Goal: Check status: Check status

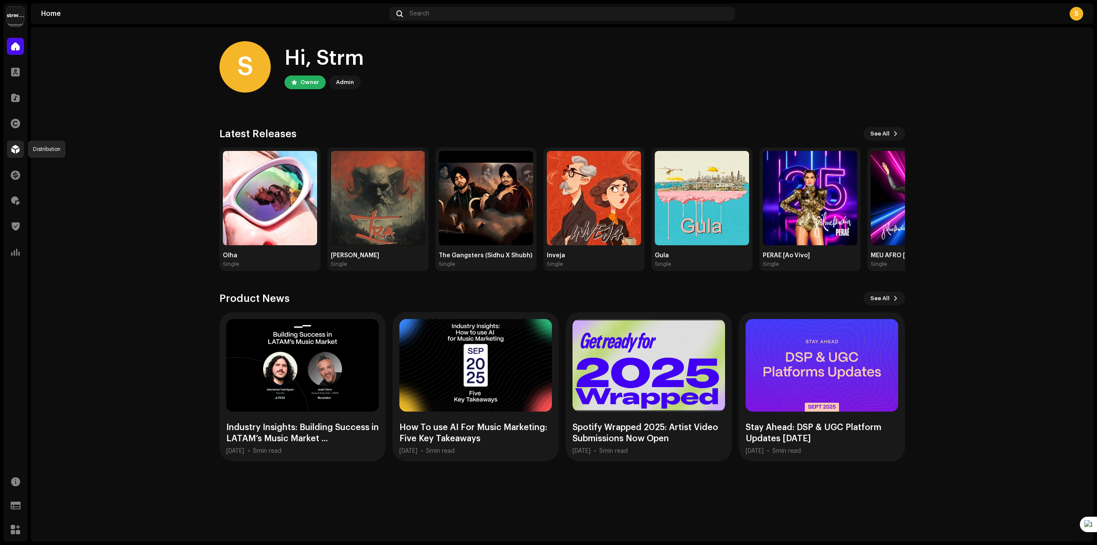
click at [18, 148] on span at bounding box center [15, 149] width 9 height 7
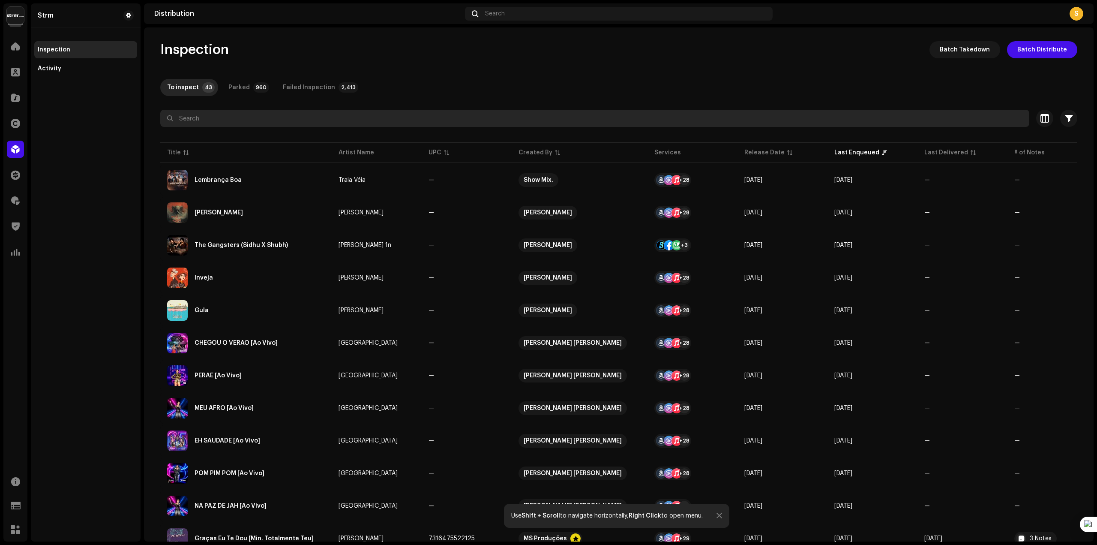
click at [252, 117] on input "text" at bounding box center [594, 118] width 869 height 17
paste input "Dança Sensual"
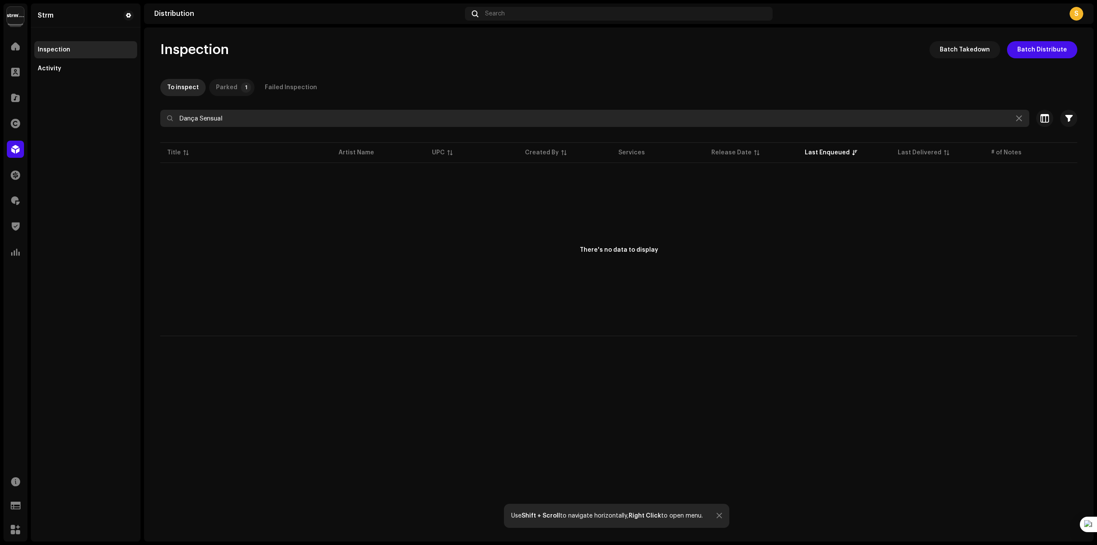
type input "Dança Sensual"
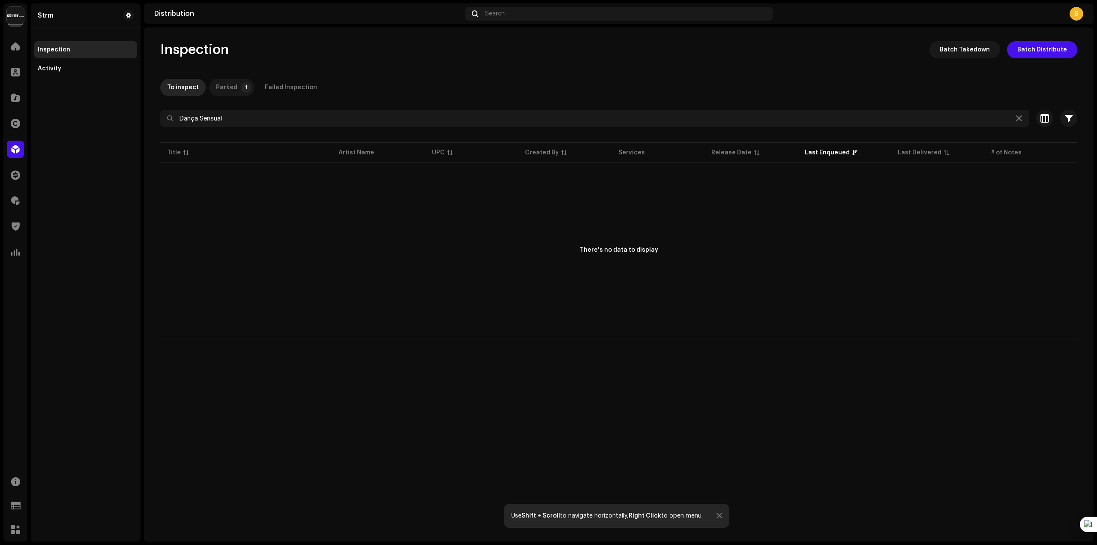
click at [223, 85] on div "Parked" at bounding box center [226, 87] width 21 height 17
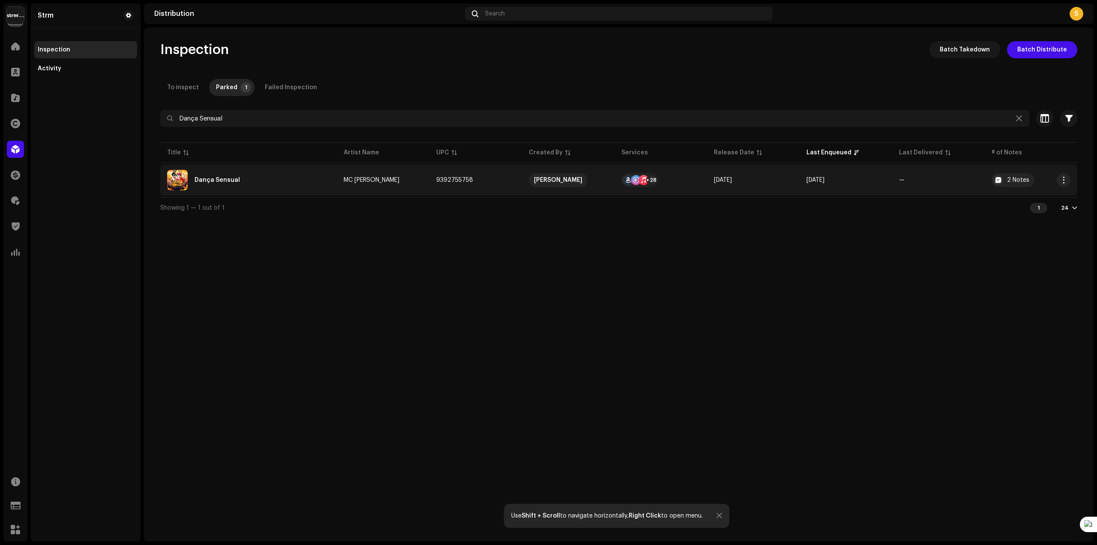
click at [268, 180] on div "Dança Sensual" at bounding box center [248, 180] width 163 height 21
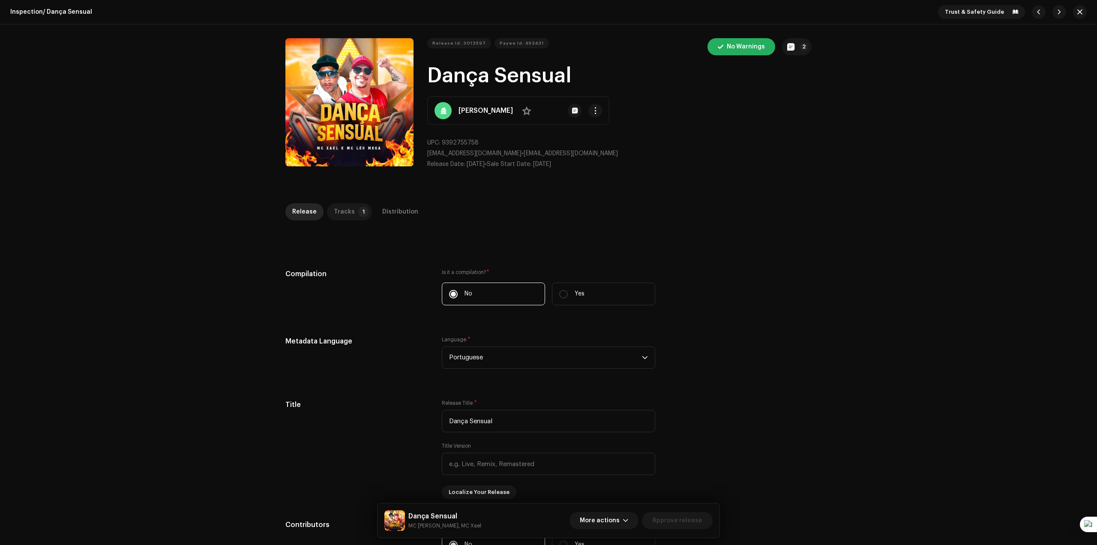
click at [338, 209] on div "Tracks" at bounding box center [344, 211] width 21 height 17
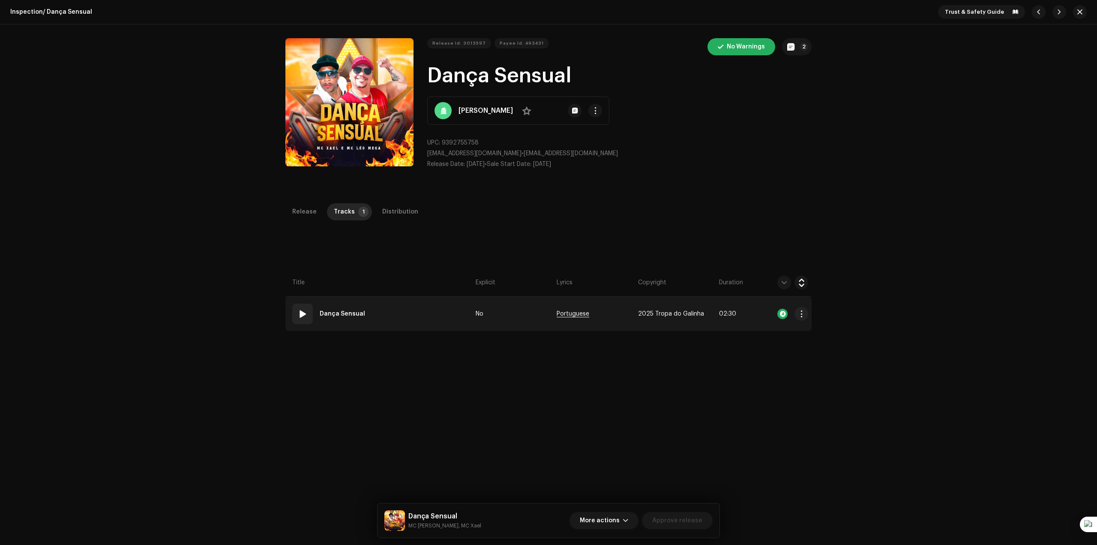
click at [569, 312] on span "Portuguese" at bounding box center [573, 314] width 33 height 6
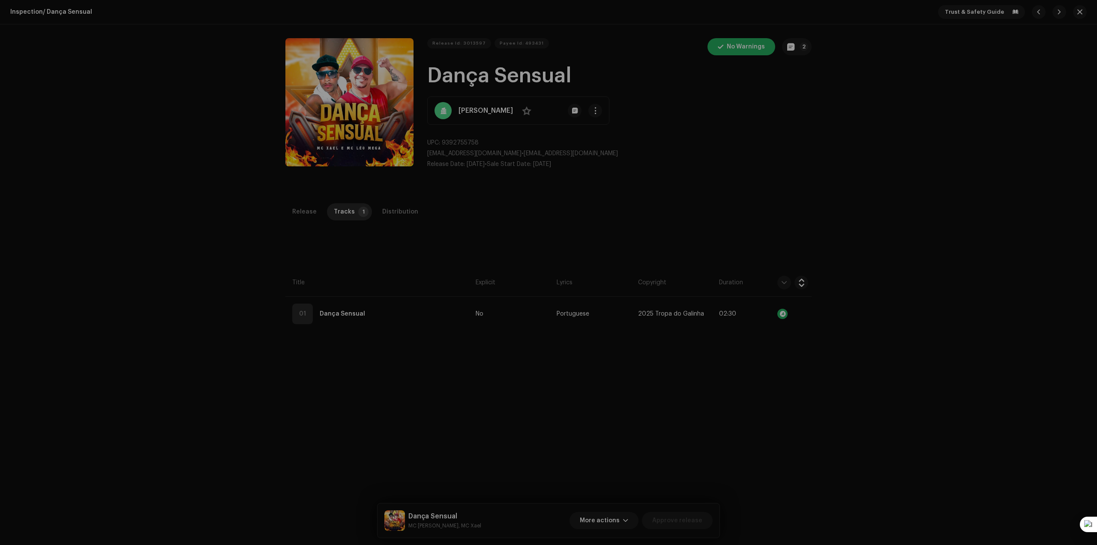
click at [792, 130] on div "Edit Track Metadata Track Title * Dança Sensual Track Version Localize Your Tra…" at bounding box center [548, 272] width 1097 height 545
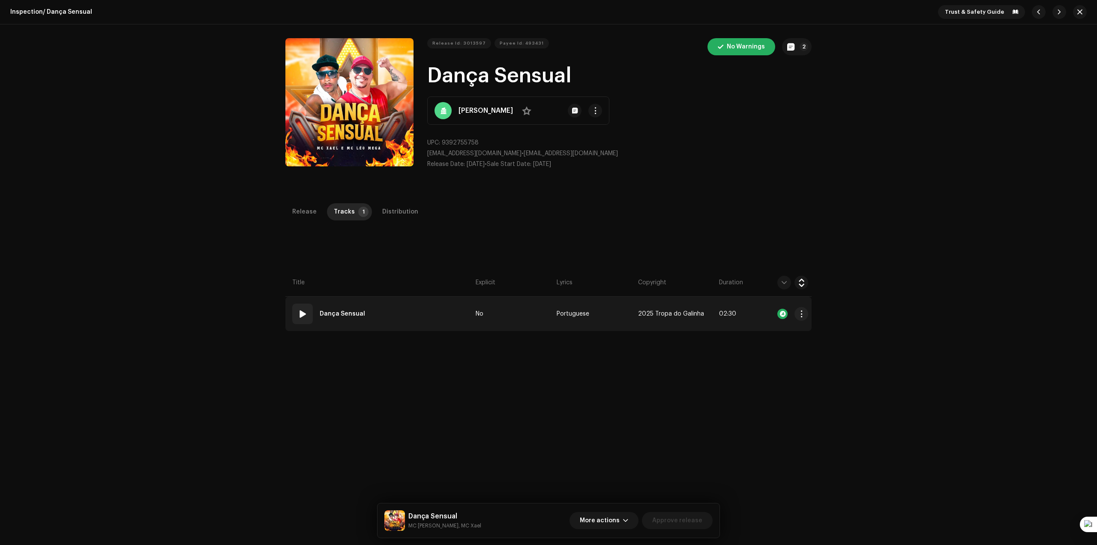
click at [406, 310] on td "01 Dança Sensual" at bounding box center [378, 314] width 187 height 34
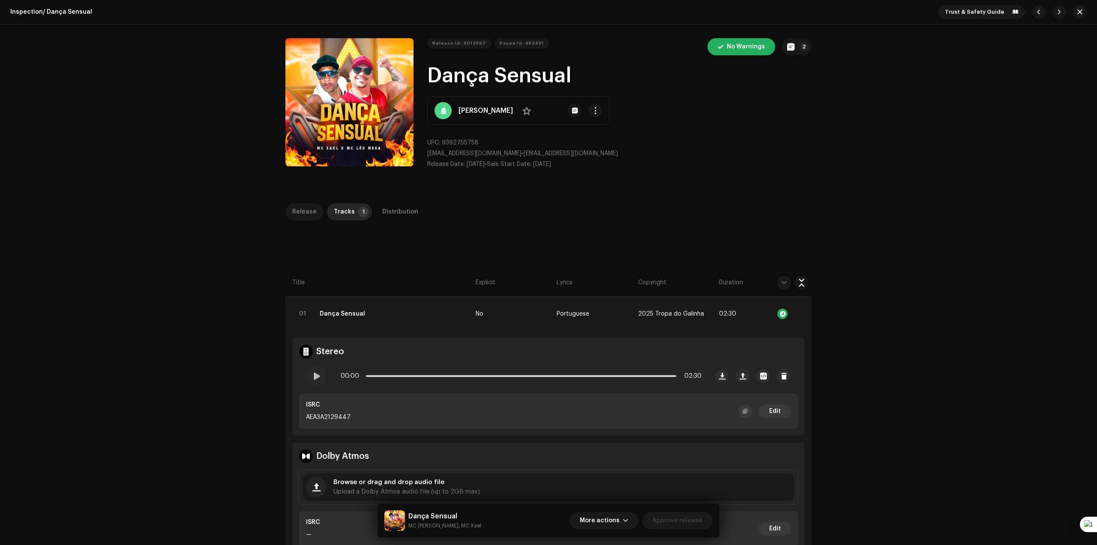
click at [295, 209] on div "Release" at bounding box center [304, 211] width 24 height 17
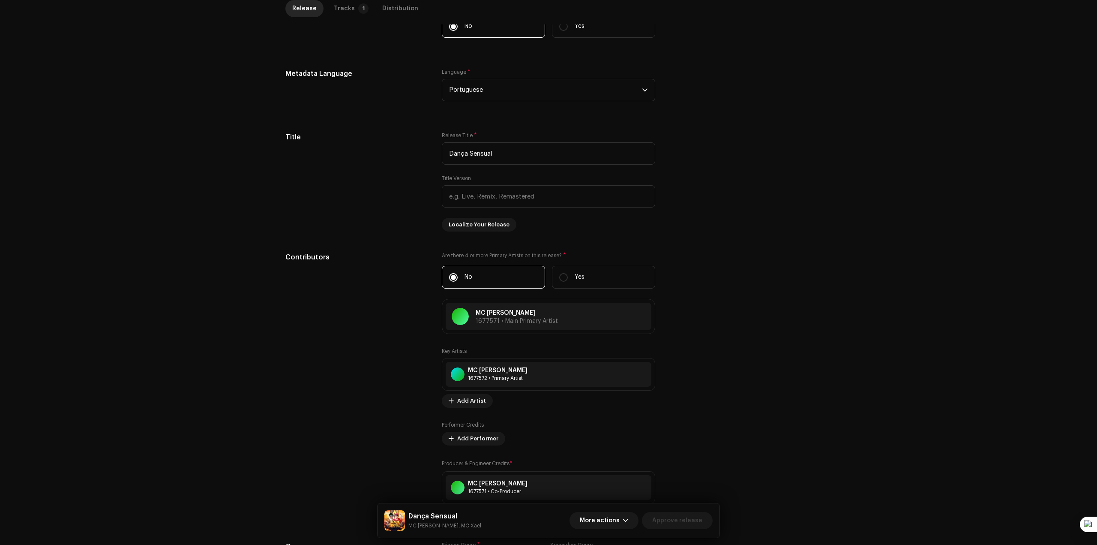
scroll to position [286, 0]
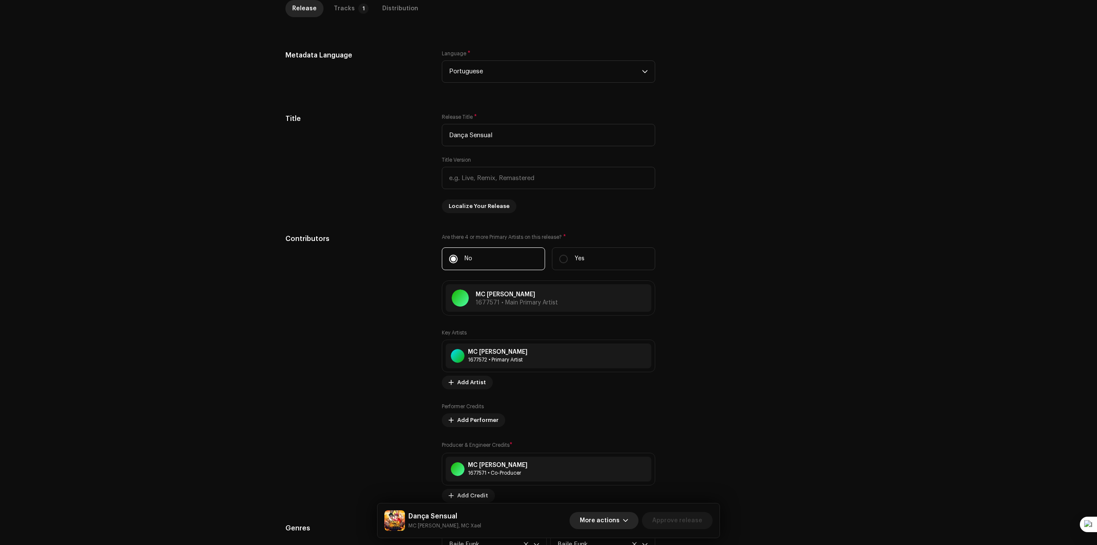
click at [624, 514] on button "More actions" at bounding box center [604, 520] width 69 height 17
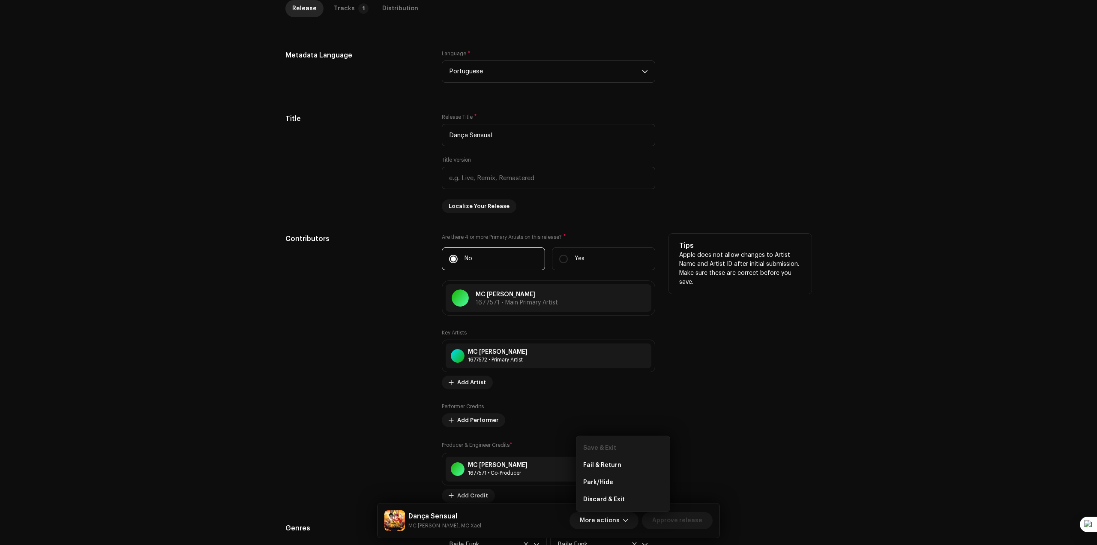
click at [388, 312] on div "Contributors" at bounding box center [356, 368] width 143 height 269
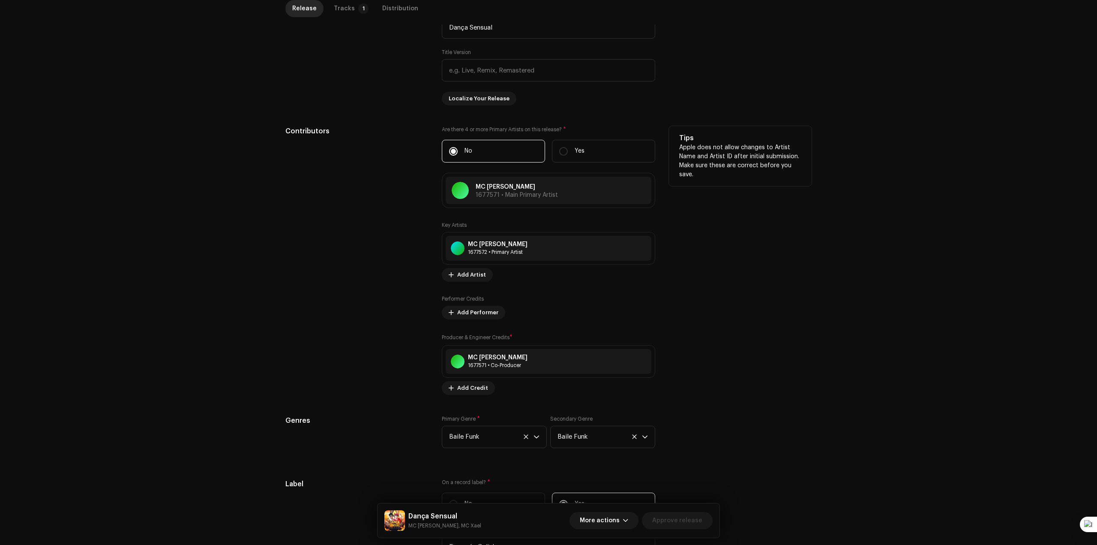
scroll to position [571, 0]
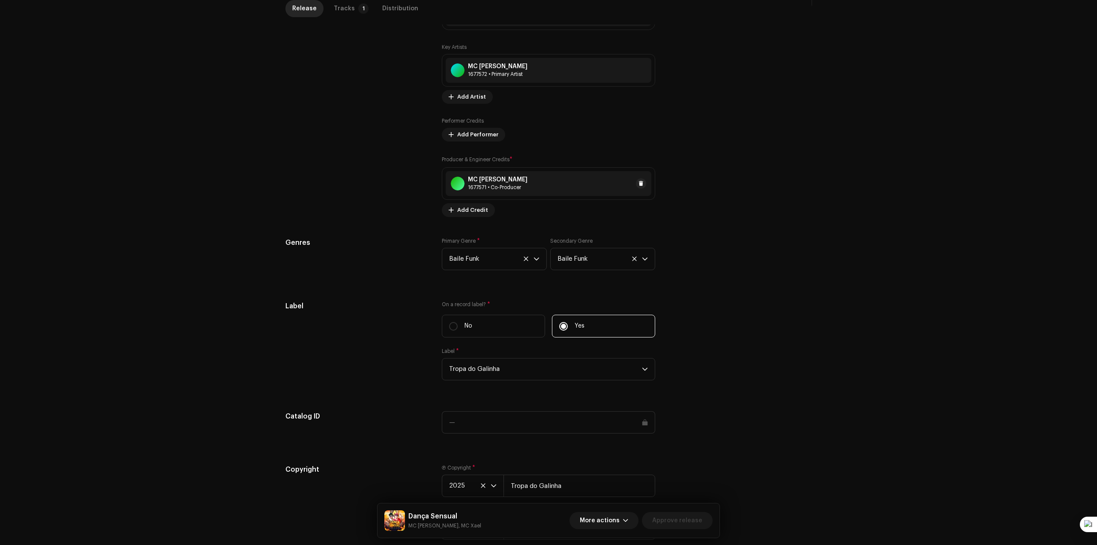
click at [537, 189] on div "MC [PERSON_NAME] 1677571 • Co-Producer" at bounding box center [549, 183] width 206 height 25
click at [344, 166] on div "Update Producer & Engineer Credits Role * Co-Producer Name * MC [PERSON_NAME] 1…" at bounding box center [548, 272] width 1097 height 545
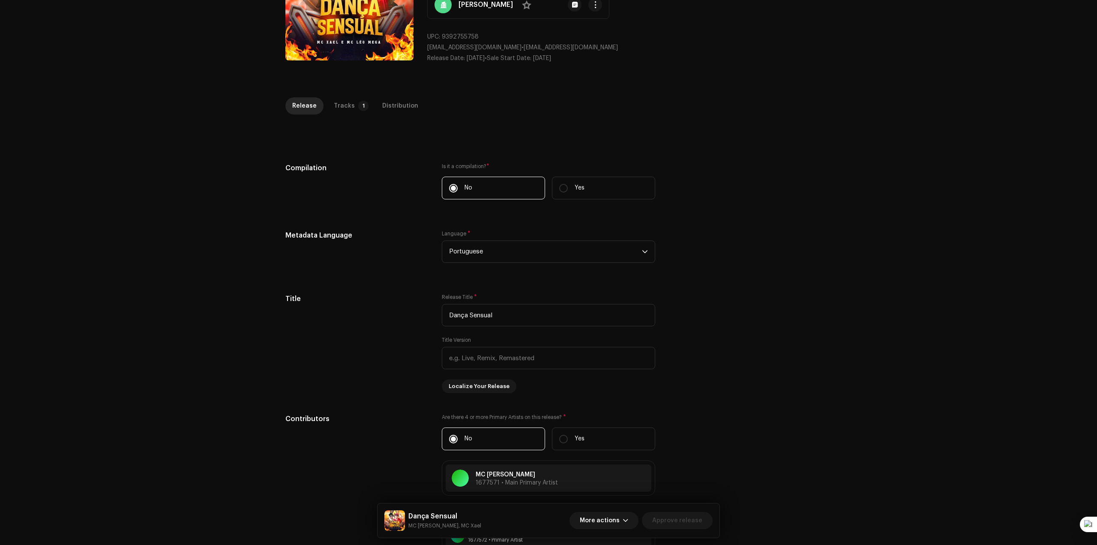
scroll to position [67, 0]
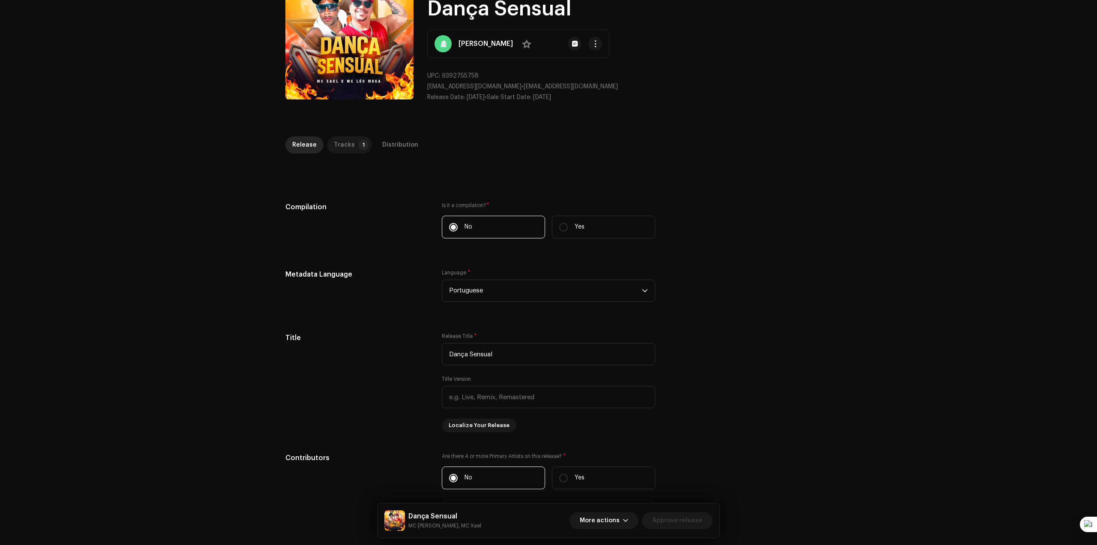
click at [338, 143] on div "Tracks" at bounding box center [344, 144] width 21 height 17
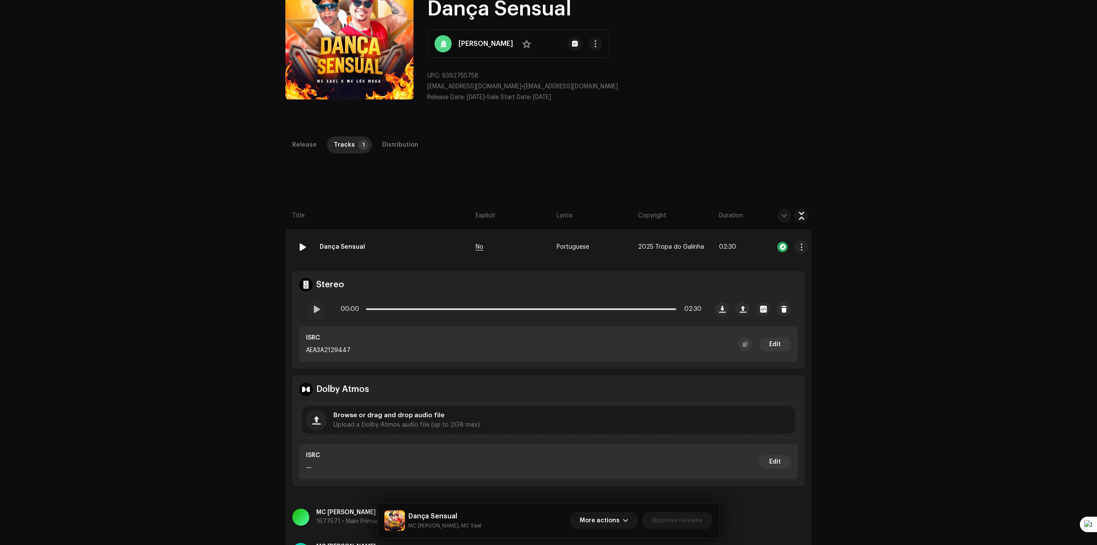
click at [476, 246] on span "No" at bounding box center [480, 247] width 8 height 6
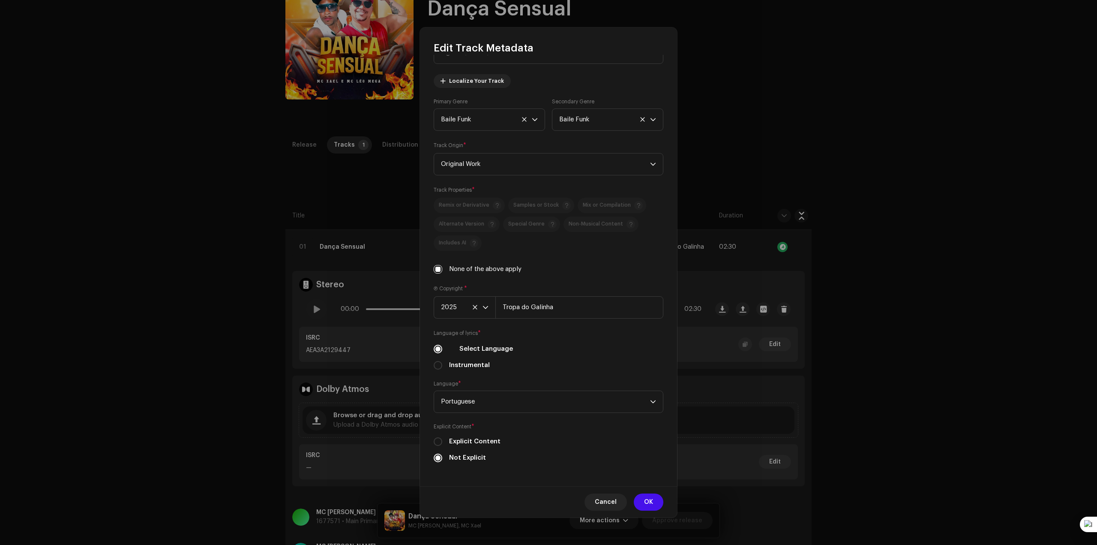
scroll to position [0, 0]
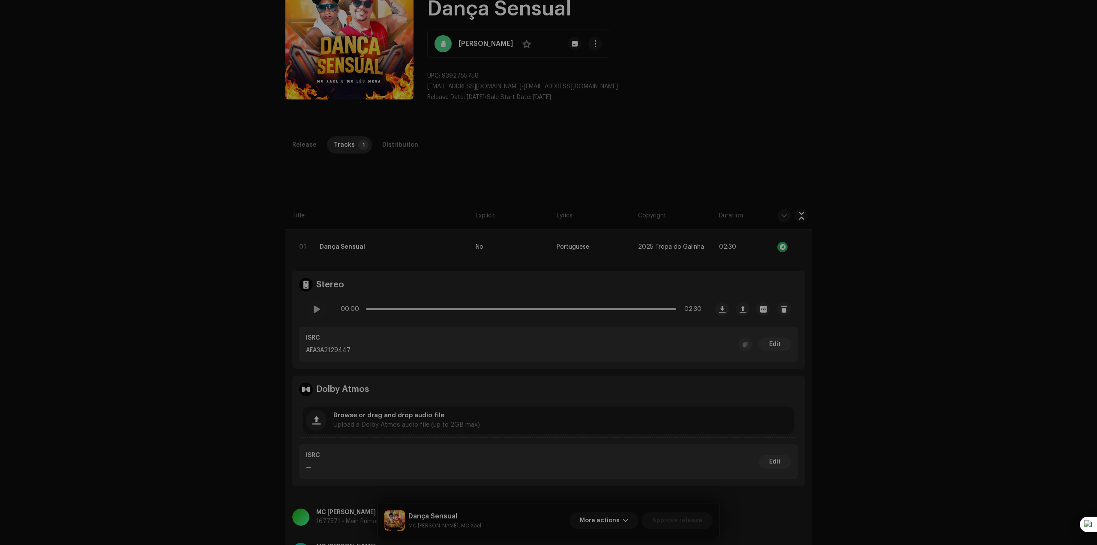
click at [242, 139] on div "Edit Track Metadata Track Title * Dança Sensual Track Version Localize Your Tra…" at bounding box center [548, 272] width 1097 height 545
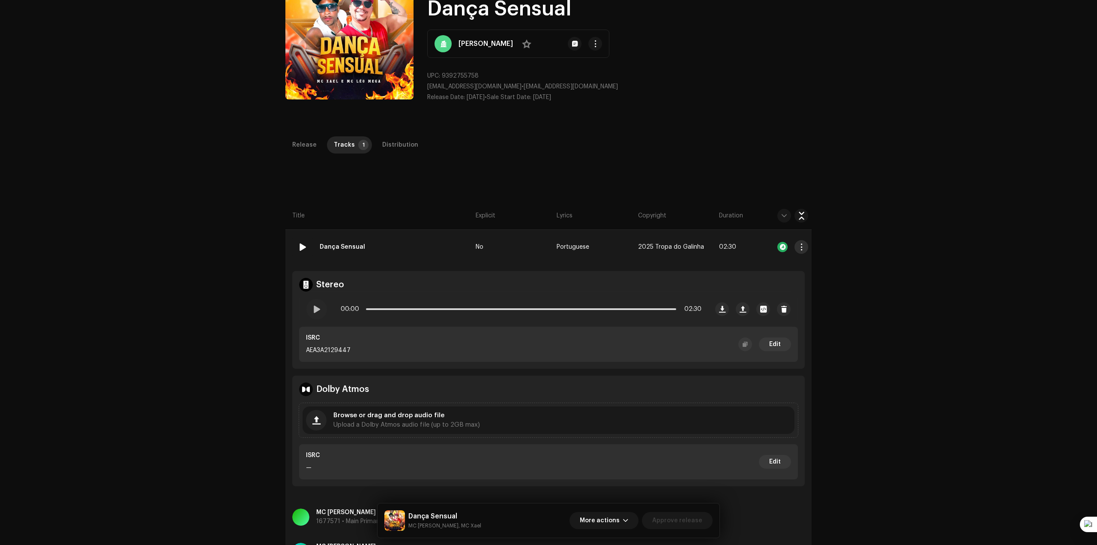
click at [798, 247] on span "button" at bounding box center [801, 246] width 6 height 7
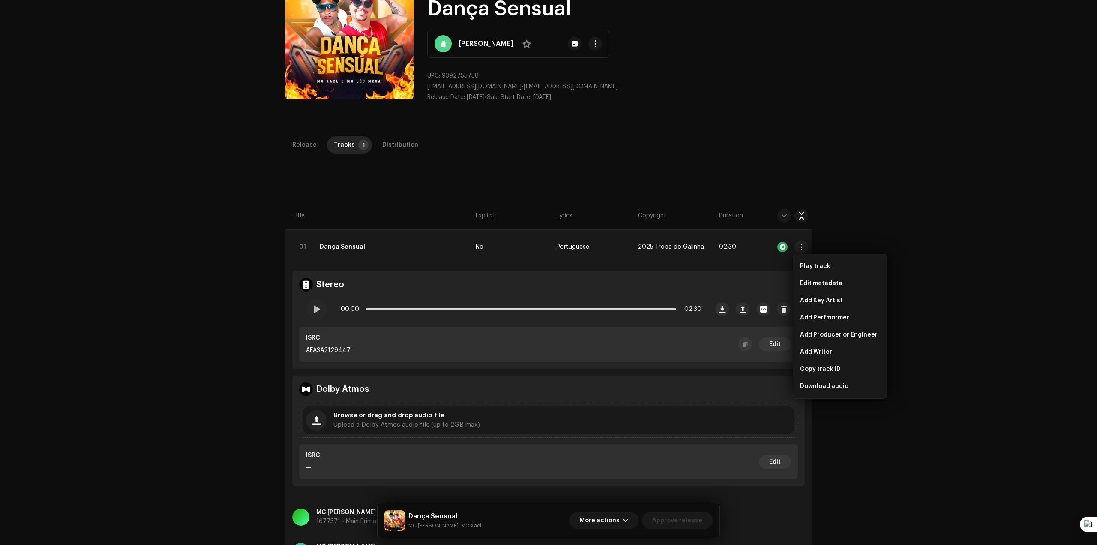
click at [869, 210] on div "Inspection / Dança Sensual Trust & Safety Guide Release Id: 3013597 Payee Id: 4…" at bounding box center [548, 272] width 1097 height 545
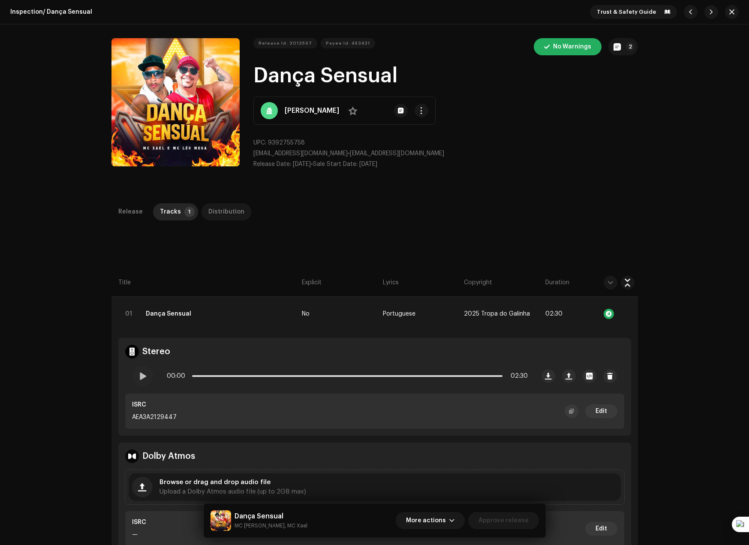
click at [226, 208] on div "Distribution" at bounding box center [226, 211] width 36 height 17
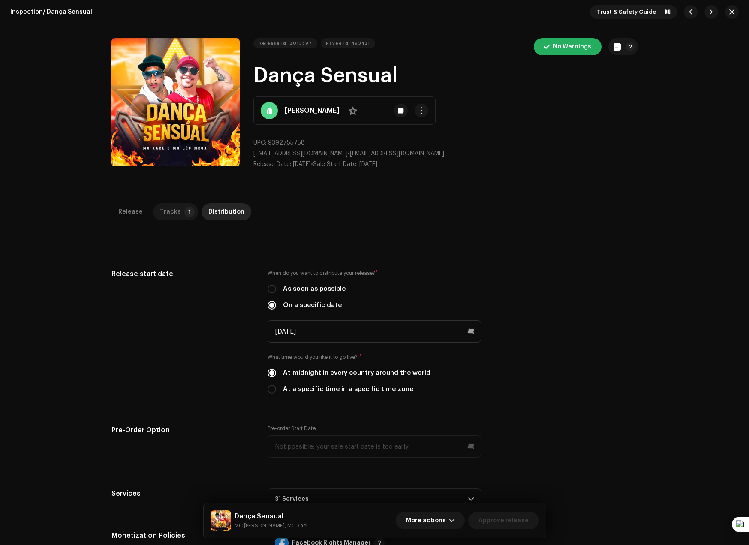
click at [172, 209] on div "Tracks" at bounding box center [170, 211] width 21 height 17
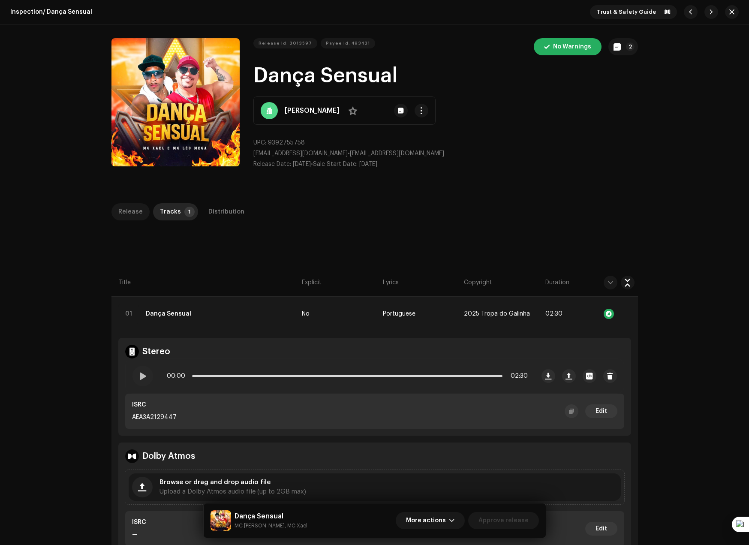
click at [125, 210] on div "Release" at bounding box center [130, 211] width 24 height 17
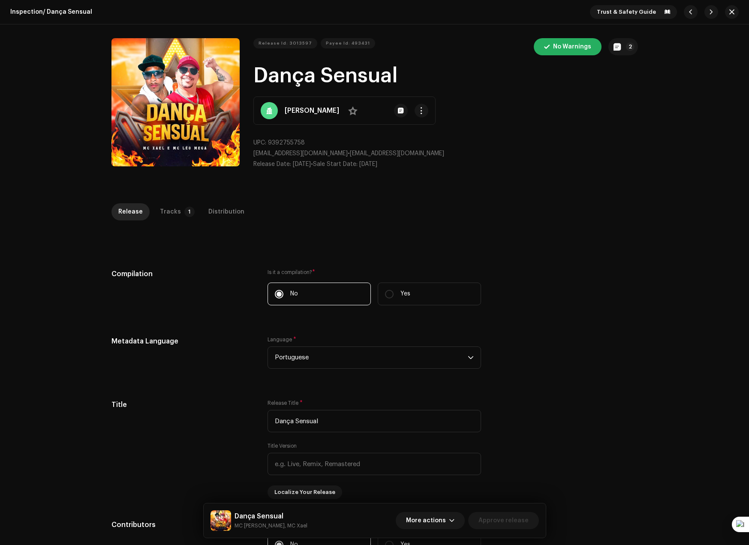
drag, startPoint x: 253, startPoint y: 77, endPoint x: 435, endPoint y: 72, distance: 182.6
click at [435, 72] on h1 "Dança Sensual" at bounding box center [445, 75] width 384 height 27
copy h1 "Dança Sensual"
